Goal: Task Accomplishment & Management: Use online tool/utility

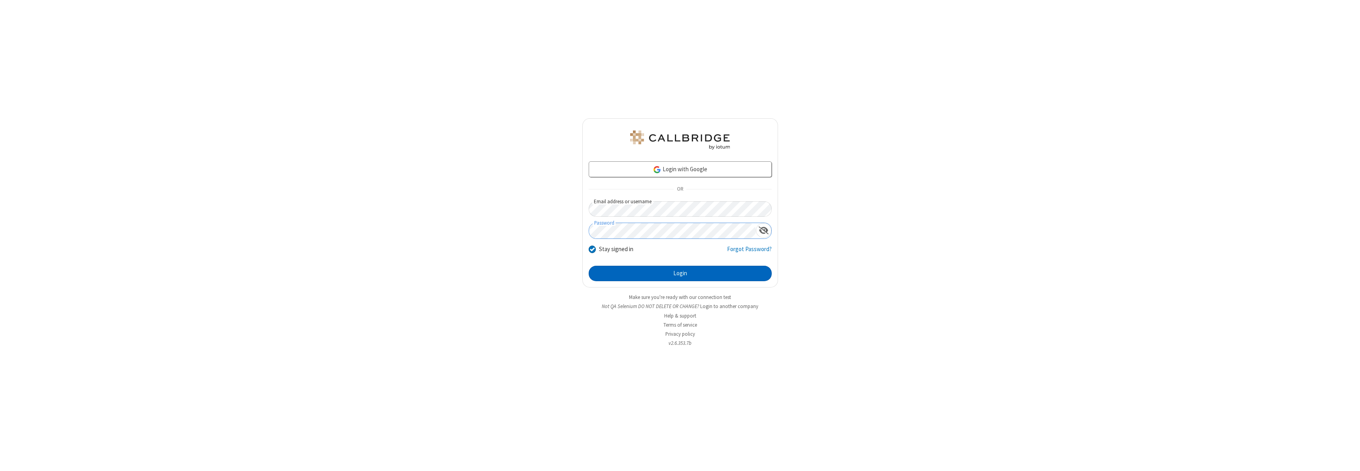
click at [680, 273] on button "Login" at bounding box center [680, 274] width 183 height 16
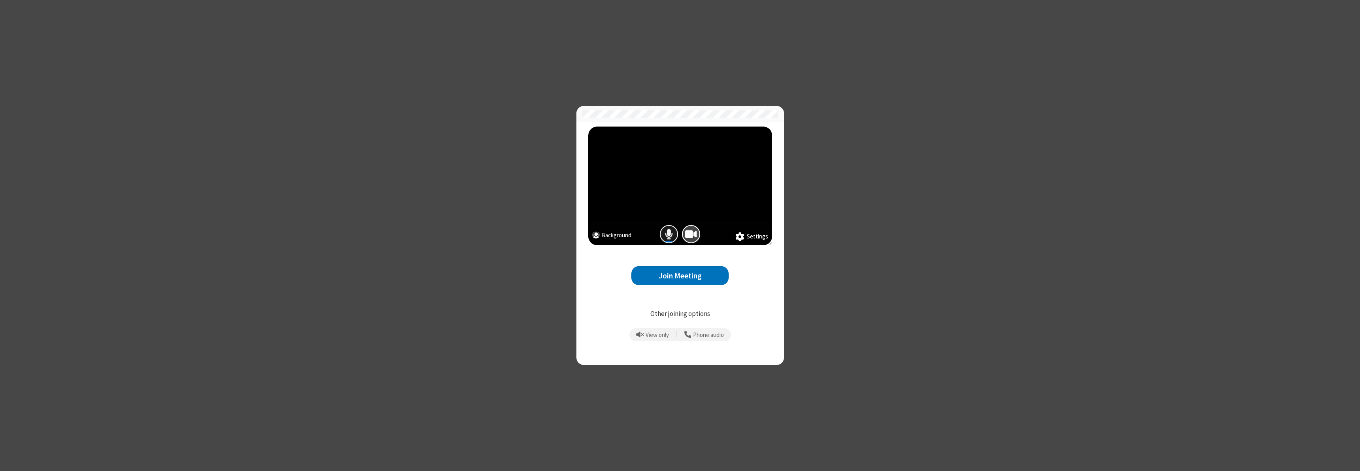
click at [669, 234] on span "Mic is on" at bounding box center [669, 234] width 8 height 11
click at [680, 276] on button "Join Meeting" at bounding box center [679, 275] width 97 height 19
